Goal: Find contact information: Find contact information

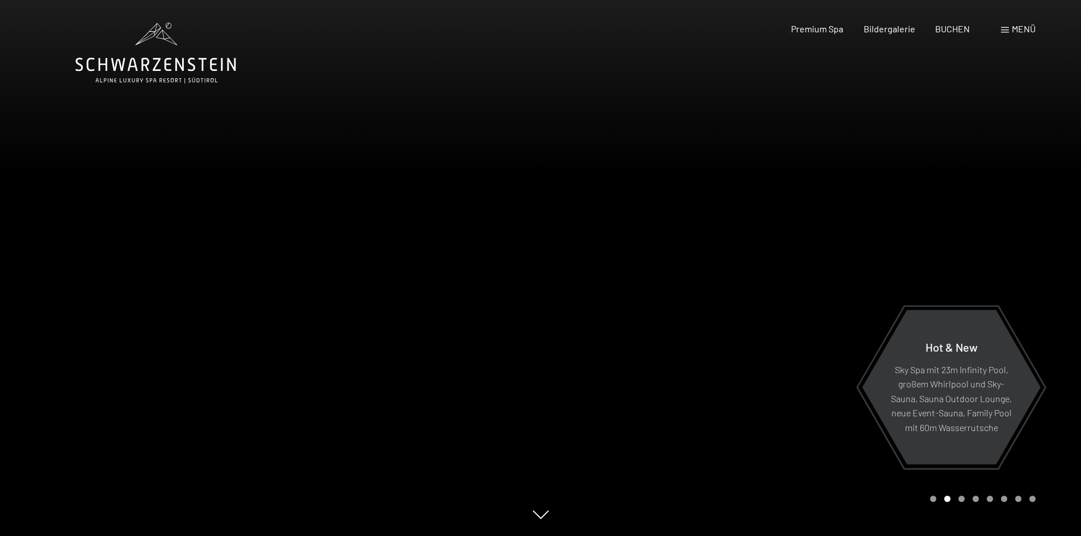
click at [33, 267] on div at bounding box center [270, 268] width 541 height 536
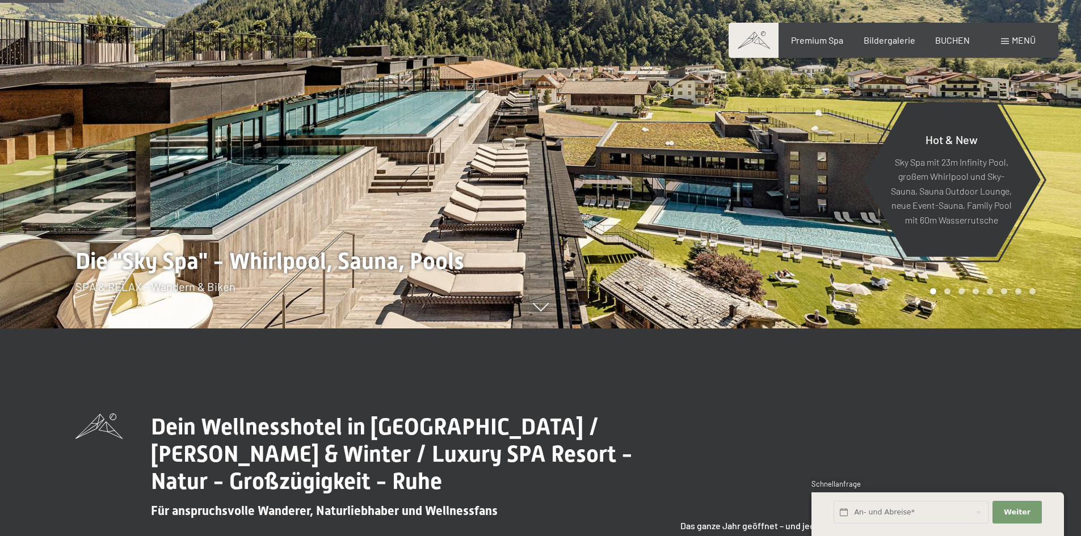
scroll to position [340, 0]
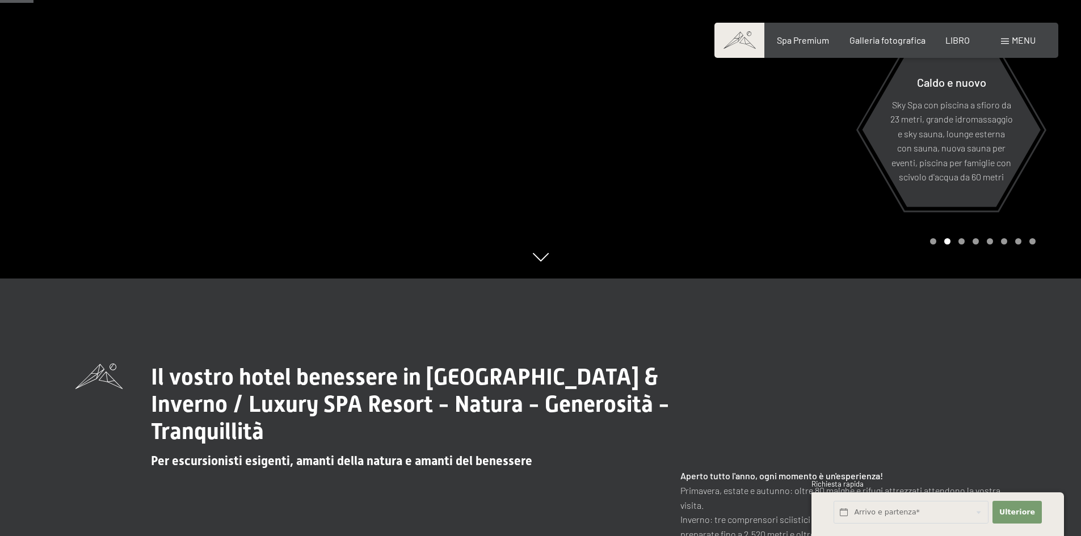
scroll to position [170, 0]
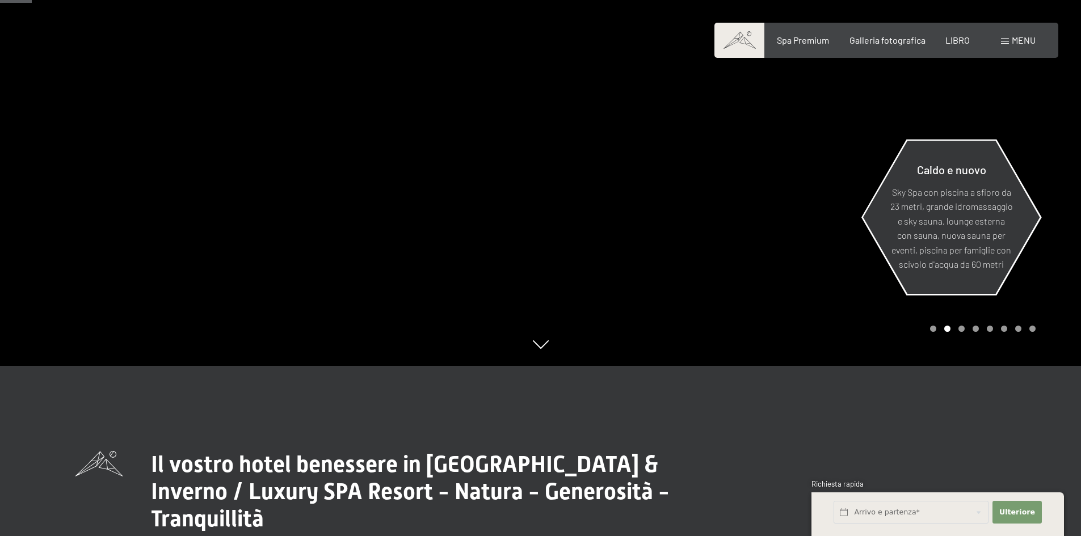
click at [1037, 208] on div "Caldo e nuovo Sky Spa con piscina a sfioro da 23 metri, grande idromassaggio e …" at bounding box center [951, 217] width 180 height 166
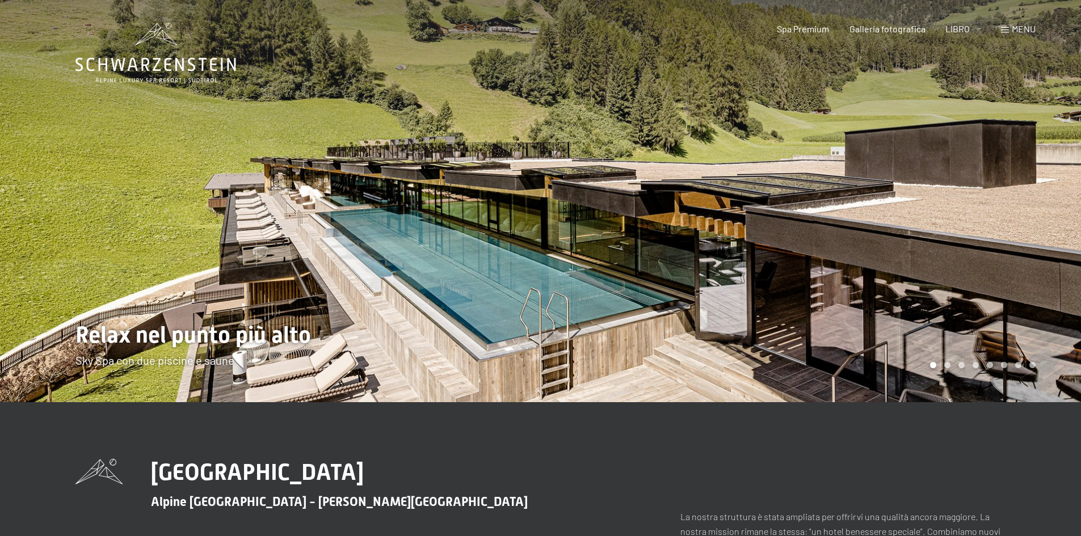
click at [1022, 32] on font "menu" at bounding box center [1023, 28] width 24 height 11
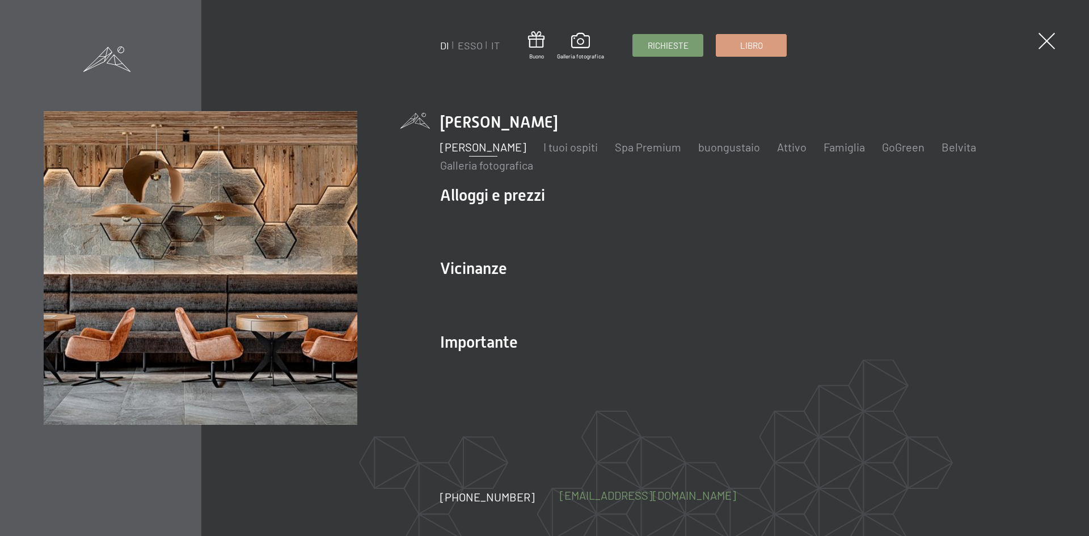
click at [560, 498] on font "[EMAIL_ADDRESS][DOMAIN_NAME]" at bounding box center [648, 495] width 176 height 14
click at [580, 497] on font "[EMAIL_ADDRESS][DOMAIN_NAME]" at bounding box center [648, 495] width 176 height 14
drag, startPoint x: 543, startPoint y: 493, endPoint x: 681, endPoint y: 505, distance: 138.3
click at [681, 505] on div "DI ESSO IT [PERSON_NAME] Galleria fotografica Richieste Libro DI ESSO IT Lo Sch…" at bounding box center [544, 268] width 1089 height 536
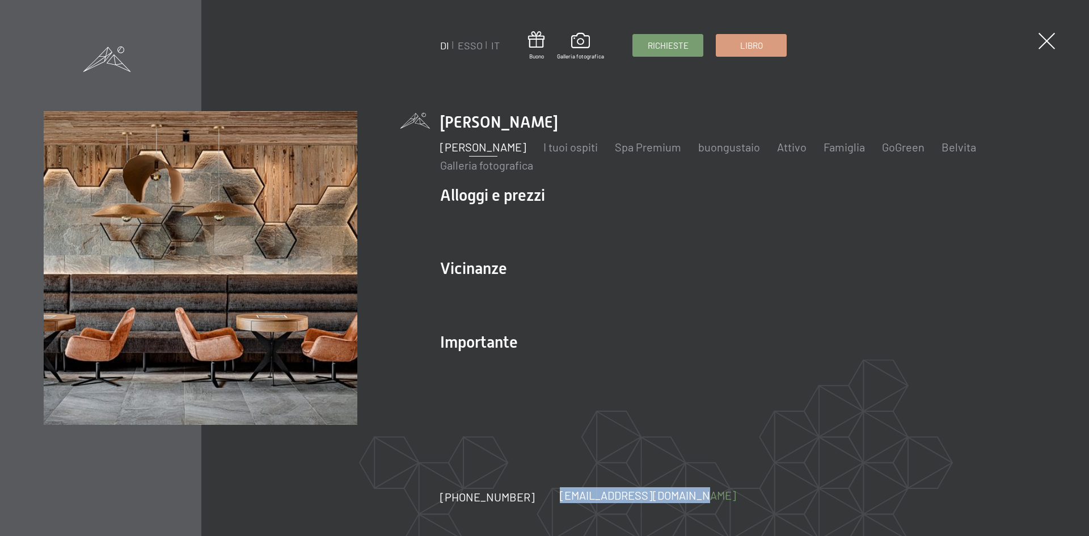
copy font "[EMAIL_ADDRESS][DOMAIN_NAME]"
